Goal: Check status: Check status

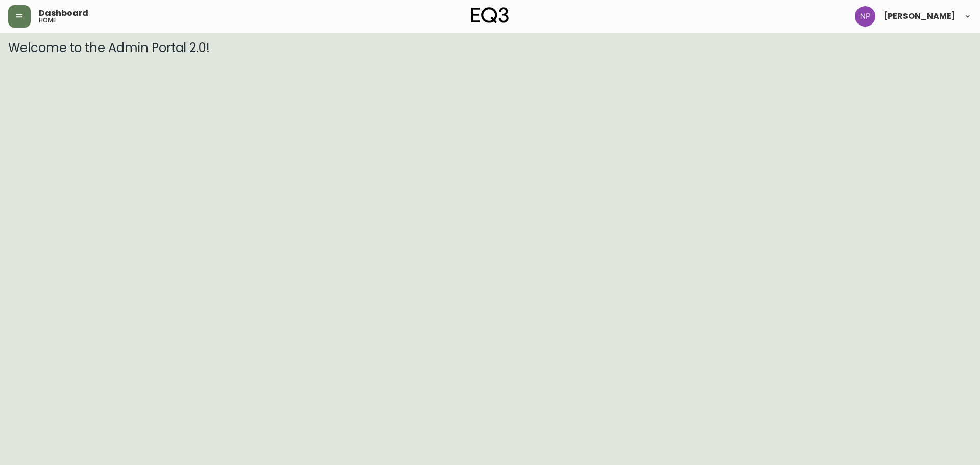
click at [8, 16] on header "Dashboard home [PERSON_NAME]" at bounding box center [490, 16] width 980 height 33
click at [18, 14] on icon "button" at bounding box center [19, 16] width 6 height 4
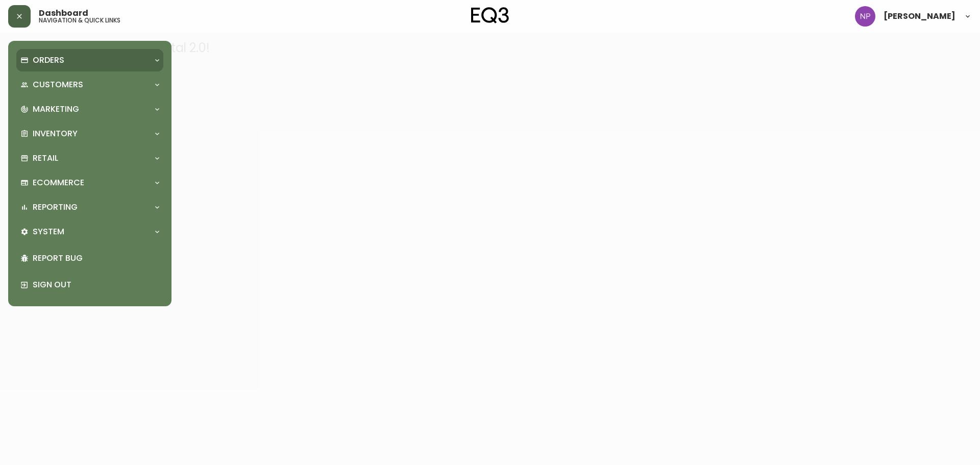
click at [45, 64] on p "Orders" at bounding box center [49, 60] width 32 height 11
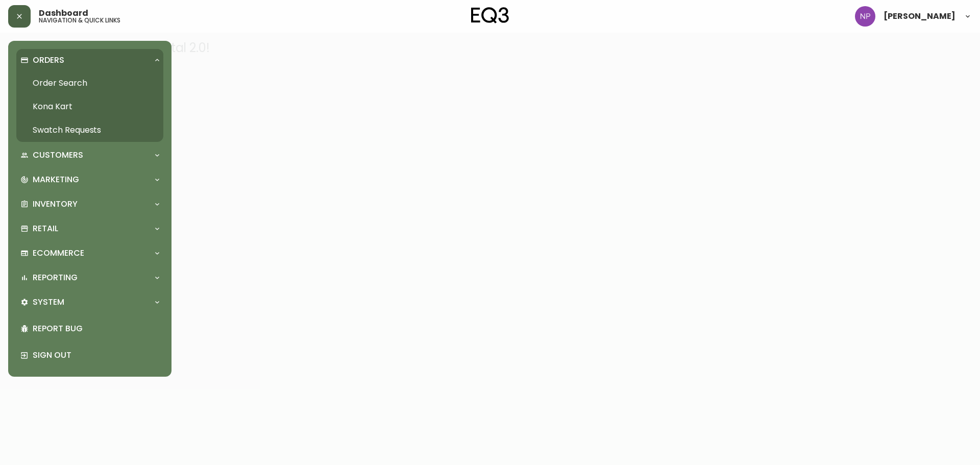
click at [60, 80] on link "Order Search" at bounding box center [89, 82] width 147 height 23
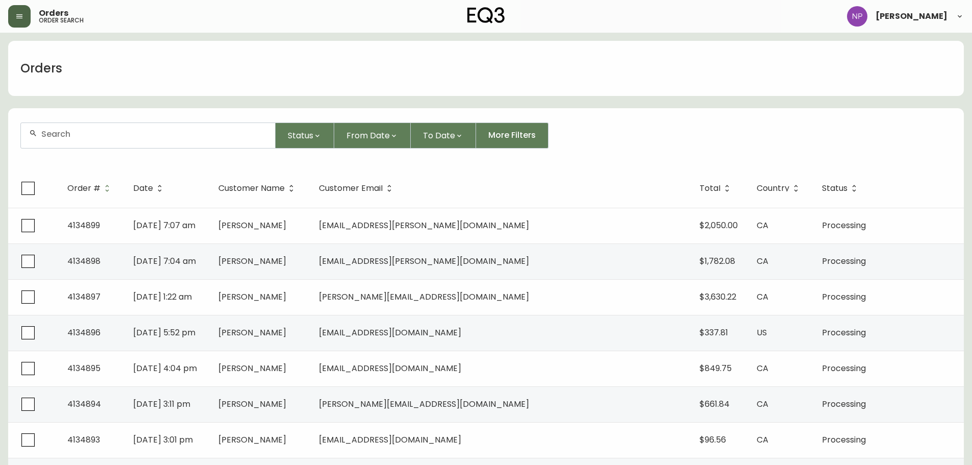
click at [132, 130] on input "text" at bounding box center [154, 134] width 226 height 10
paste input "4134857"
type input "4134857"
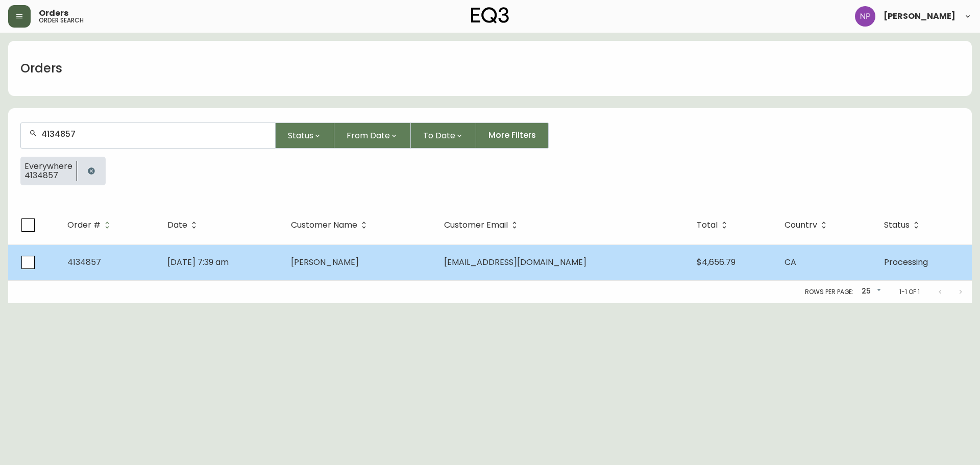
click at [343, 263] on span "[PERSON_NAME]" at bounding box center [325, 262] width 68 height 12
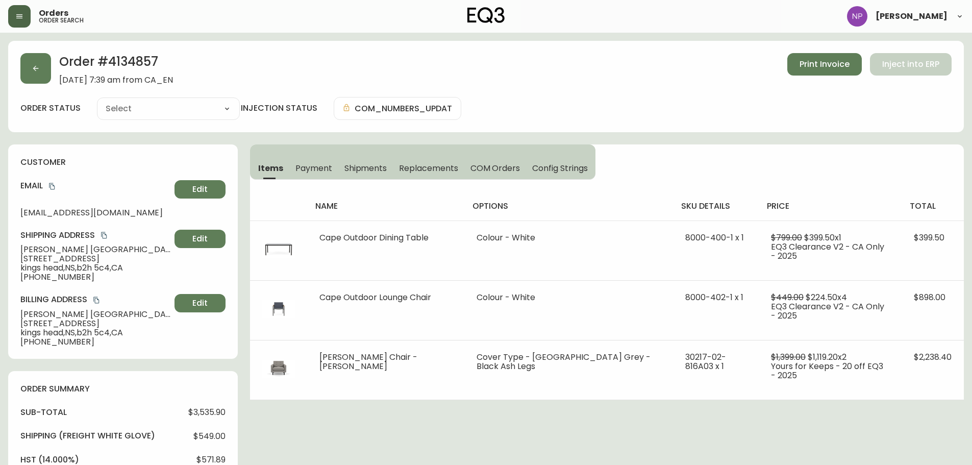
type input "Processing"
select select "PROCESSING"
